Goal: Information Seeking & Learning: Find specific fact

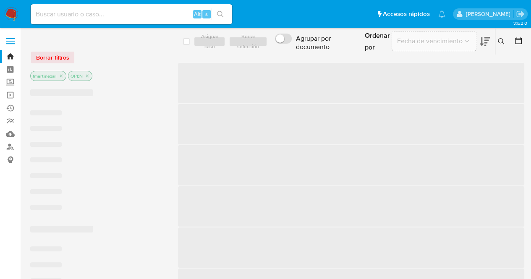
click at [11, 40] on label at bounding box center [10, 41] width 21 height 18
click at [0, 0] on input "checkbox" at bounding box center [0, 0] width 0 height 0
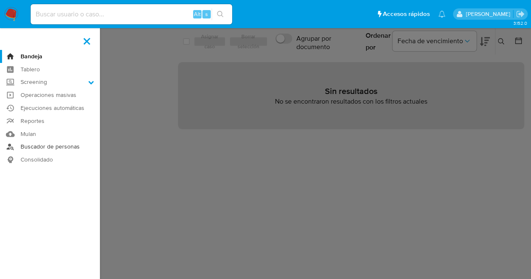
click at [42, 148] on link "Buscador de personas" at bounding box center [50, 147] width 100 height 13
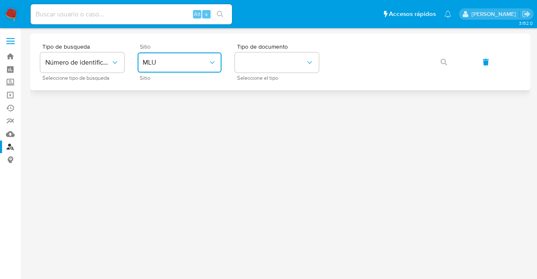
click at [175, 59] on span "MLU" at bounding box center [175, 62] width 65 height 8
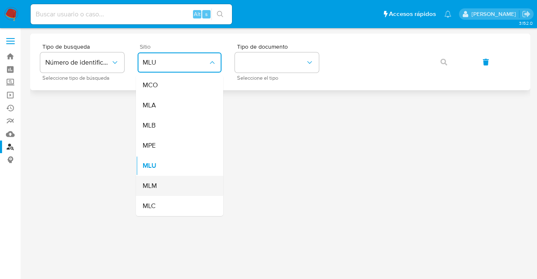
click at [177, 191] on div "MLM" at bounding box center [177, 186] width 69 height 20
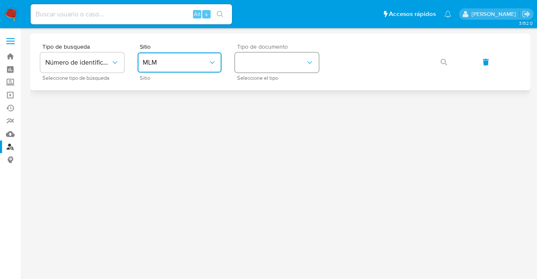
click at [250, 62] on button "identificationType" at bounding box center [277, 62] width 84 height 20
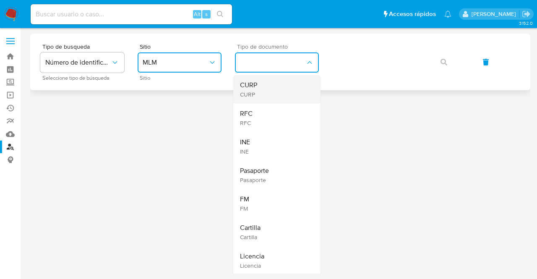
click at [267, 94] on div "CURP CURP" at bounding box center [274, 89] width 69 height 29
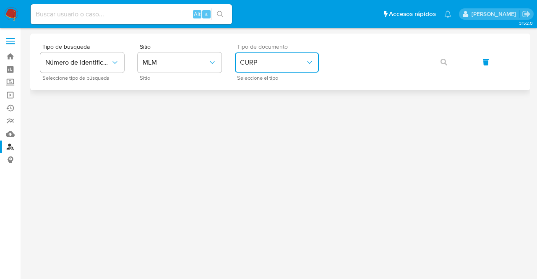
click at [278, 64] on span "CURP" at bounding box center [272, 62] width 65 height 8
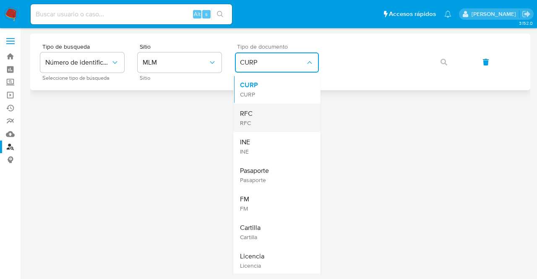
click at [270, 110] on div "RFC RFC" at bounding box center [274, 118] width 69 height 29
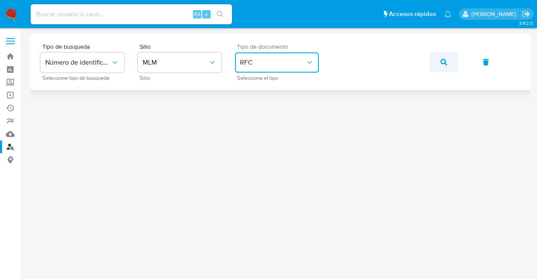
click at [448, 63] on button "button" at bounding box center [444, 62] width 29 height 20
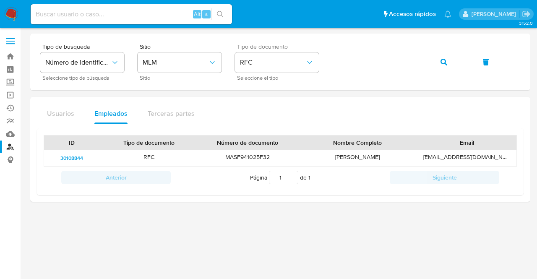
drag, startPoint x: 81, startPoint y: 158, endPoint x: 74, endPoint y: 206, distance: 48.3
click at [74, 206] on div at bounding box center [280, 154] width 500 height 240
drag, startPoint x: 88, startPoint y: 157, endPoint x: 60, endPoint y: 158, distance: 28.1
click at [60, 158] on div "30108844" at bounding box center [71, 158] width 55 height 16
click at [70, 158] on span "30108844" at bounding box center [71, 158] width 23 height 10
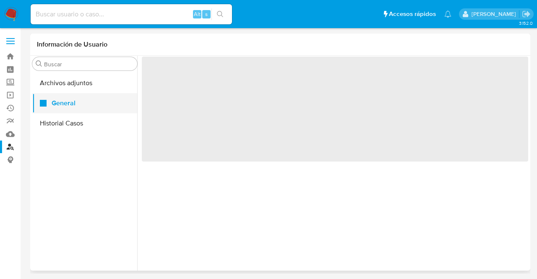
click at [54, 106] on button "General" at bounding box center [84, 103] width 105 height 20
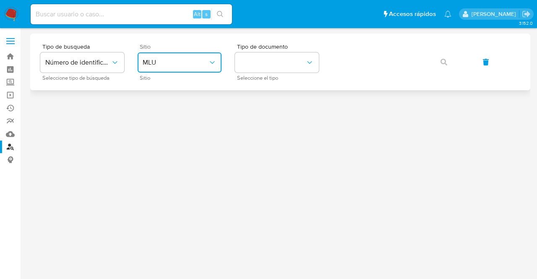
click at [191, 65] on span "MLU" at bounding box center [175, 62] width 65 height 8
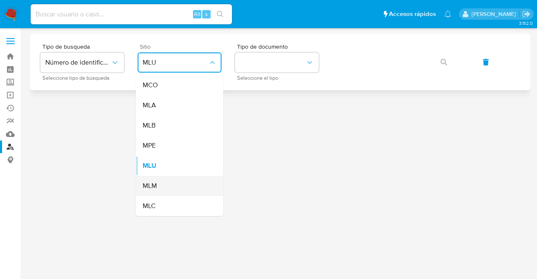
click at [159, 180] on div "MLM" at bounding box center [177, 186] width 69 height 20
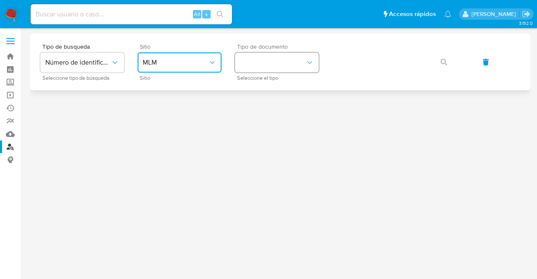
click at [265, 72] on button "identificationType" at bounding box center [277, 62] width 84 height 20
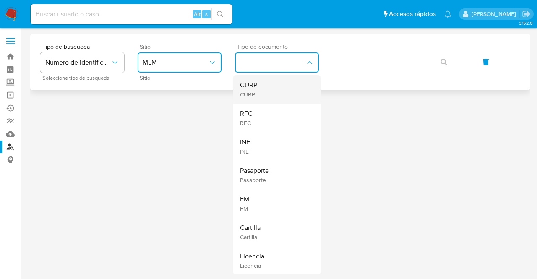
click at [252, 93] on span "CURP" at bounding box center [248, 95] width 17 height 8
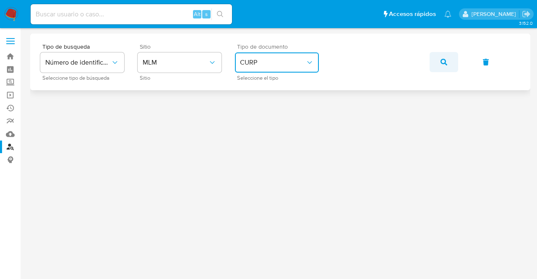
click at [442, 60] on icon "button" at bounding box center [444, 62] width 7 height 7
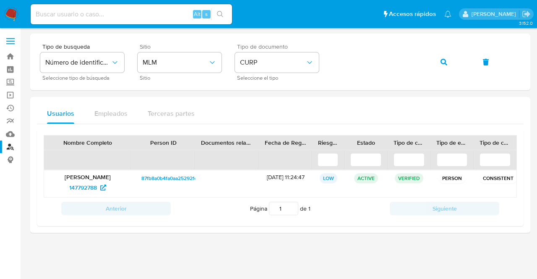
drag, startPoint x: 87, startPoint y: 188, endPoint x: 89, endPoint y: 239, distance: 50.8
click at [89, 239] on div at bounding box center [280, 154] width 500 height 240
